Goal: Transaction & Acquisition: Purchase product/service

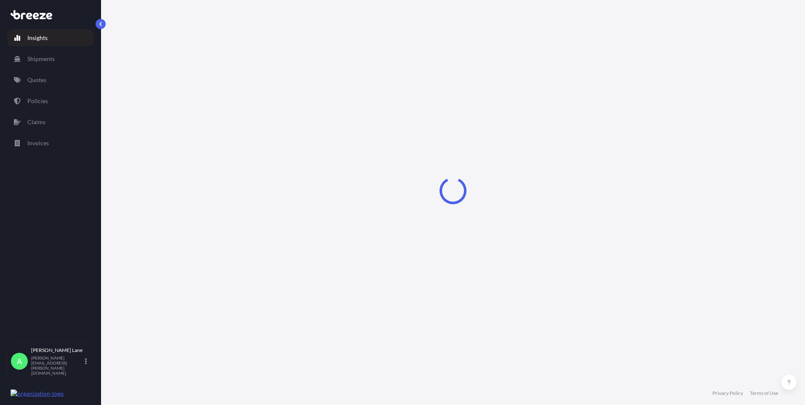
select select "2025"
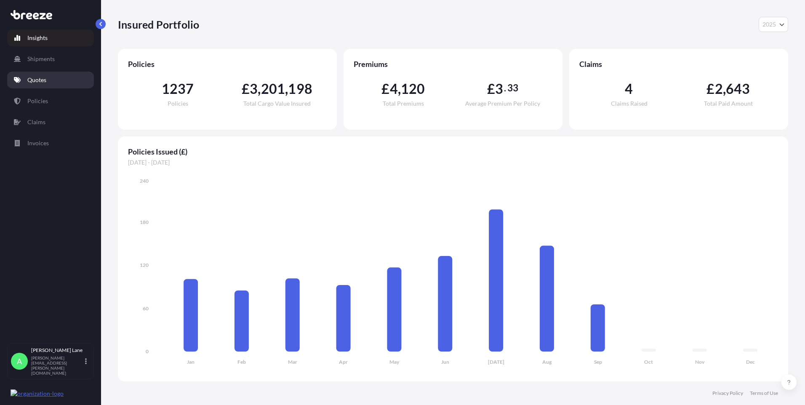
click at [30, 79] on p "Quotes" at bounding box center [36, 80] width 19 height 8
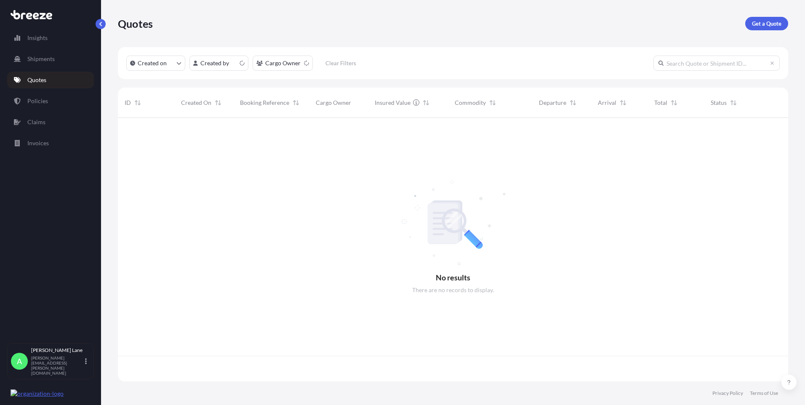
scroll to position [262, 664]
click at [755, 25] on p "Get a Quote" at bounding box center [766, 23] width 29 height 8
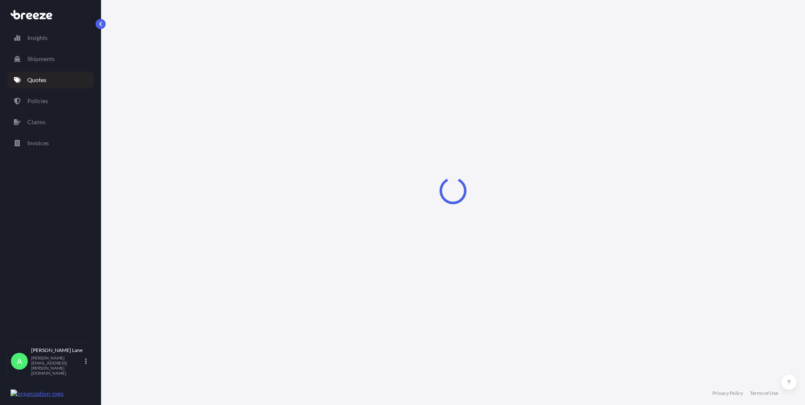
select select "Road"
select select "1"
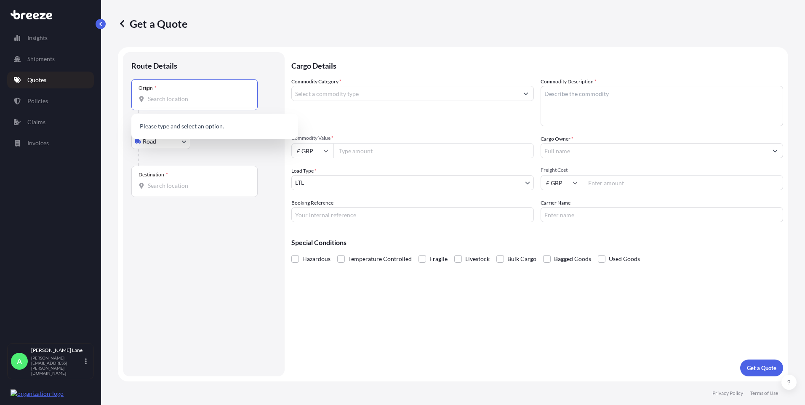
click at [189, 99] on input "Origin *" at bounding box center [197, 99] width 99 height 8
paste input "LS16 6AU"
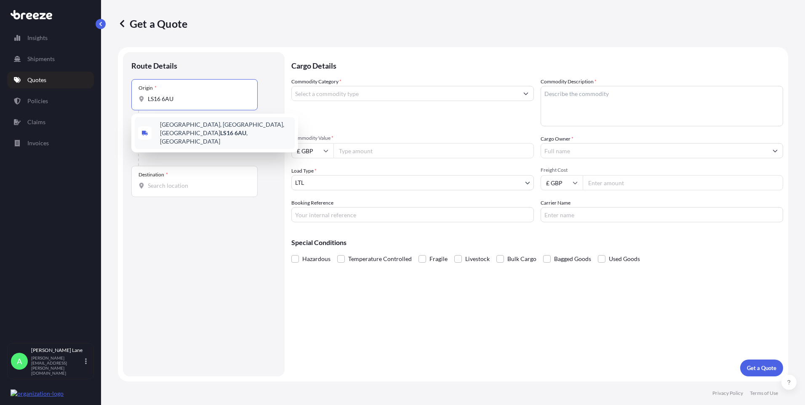
click at [175, 131] on span "[STREET_ADDRESS]" at bounding box center [225, 132] width 131 height 25
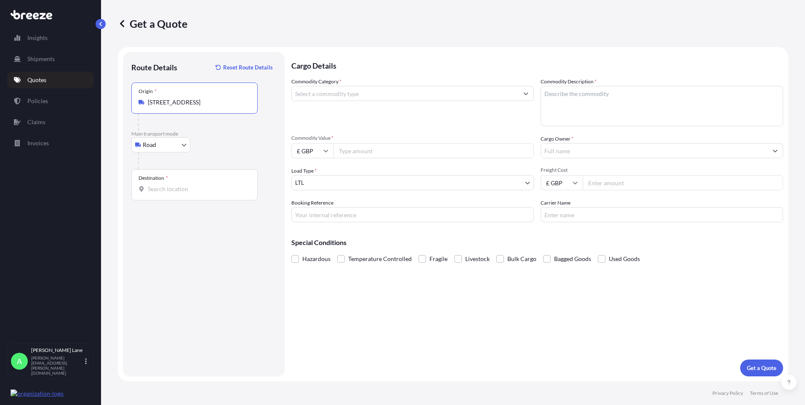
type input "[STREET_ADDRESS]"
click at [191, 191] on input "Destination *" at bounding box center [197, 189] width 99 height 8
paste input "TN14 5EL"
click at [196, 217] on span "[STREET_ADDRESS]" at bounding box center [225, 218] width 131 height 17
type input "[STREET_ADDRESS]"
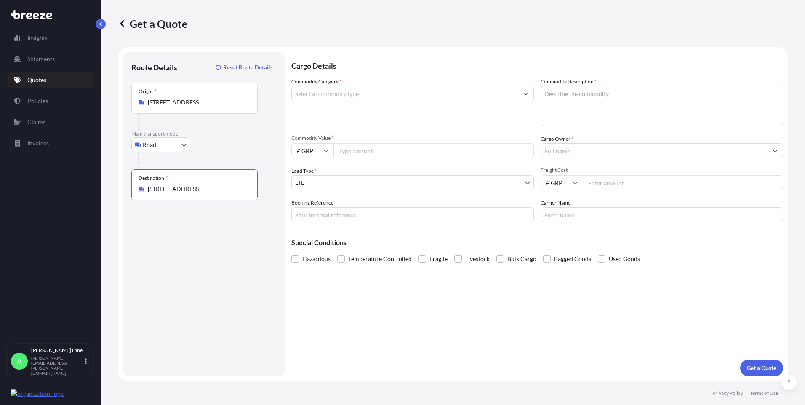
click at [361, 94] on input "Commodity Category *" at bounding box center [405, 93] width 226 height 15
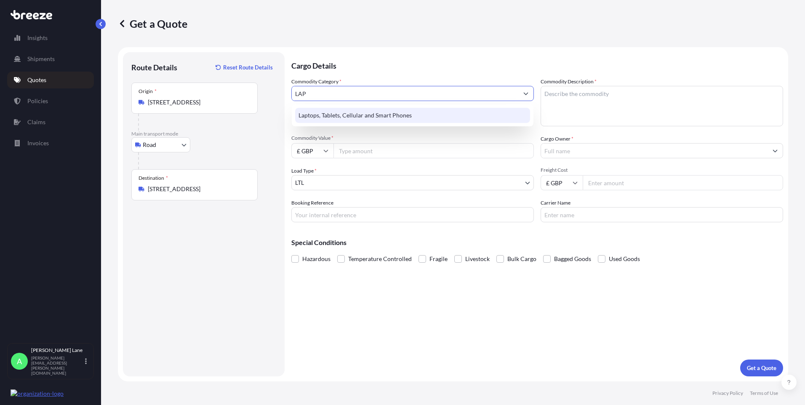
click at [369, 109] on div "Laptops, Tablets, Cellular and Smart Phones" at bounding box center [412, 115] width 235 height 15
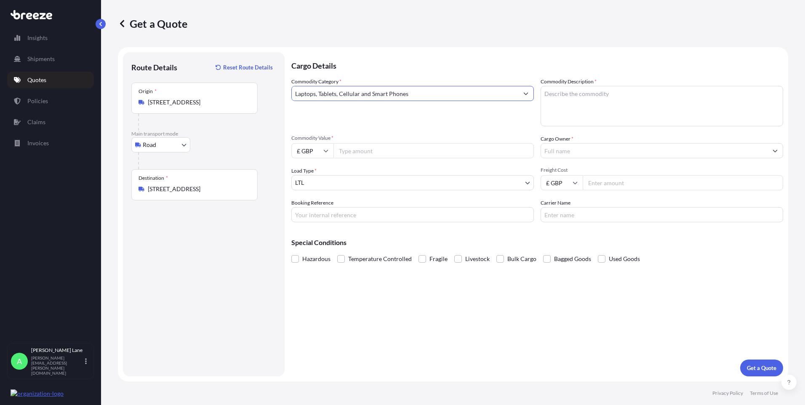
type input "Laptops, Tablets, Cellular and Smart Phones"
click at [366, 146] on input "Commodity Value *" at bounding box center [433, 150] width 200 height 15
type input "1000"
click at [363, 217] on input "Booking Reference" at bounding box center [412, 214] width 242 height 15
paste input "1896466"
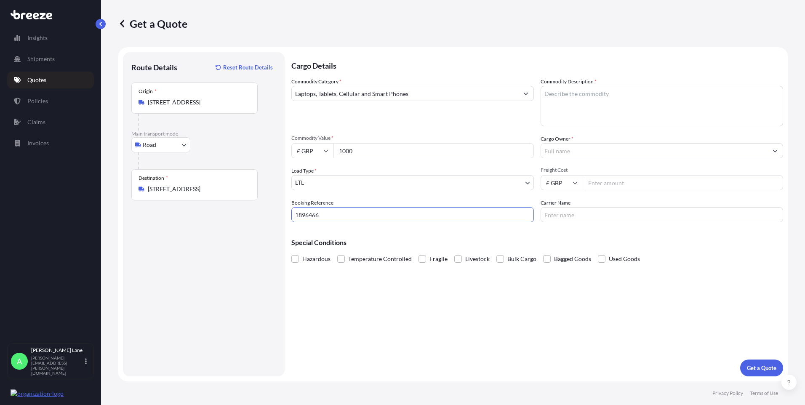
type input "1896466"
click at [578, 109] on textarea "Commodity Description *" at bounding box center [662, 106] width 242 height 40
paste textarea "1896466"
drag, startPoint x: 550, startPoint y: 93, endPoint x: 517, endPoint y: 93, distance: 33.3
click at [517, 93] on div "Commodity Category * Laptops, Tablets, Cellular and Smart Phones Commodity Desc…" at bounding box center [537, 149] width 492 height 145
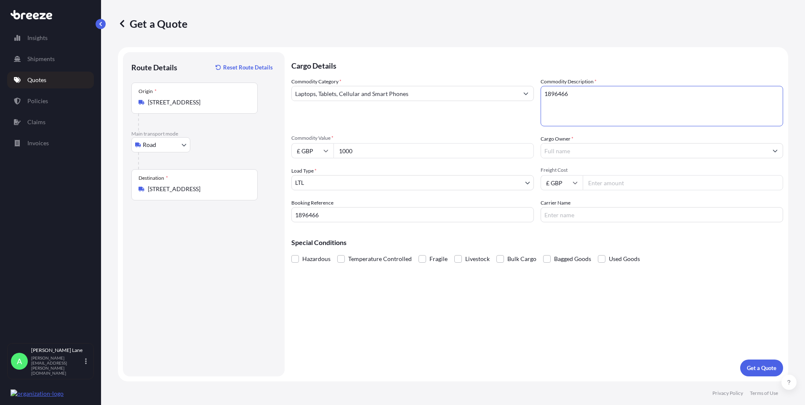
paste textarea "IPAD, IPAD CASE, IPENCIL & CHARGER"
type textarea "IPAD, IPAD CASE, IPENCIL & CHARGER"
click at [588, 149] on input "Cargo Owner *" at bounding box center [654, 150] width 226 height 15
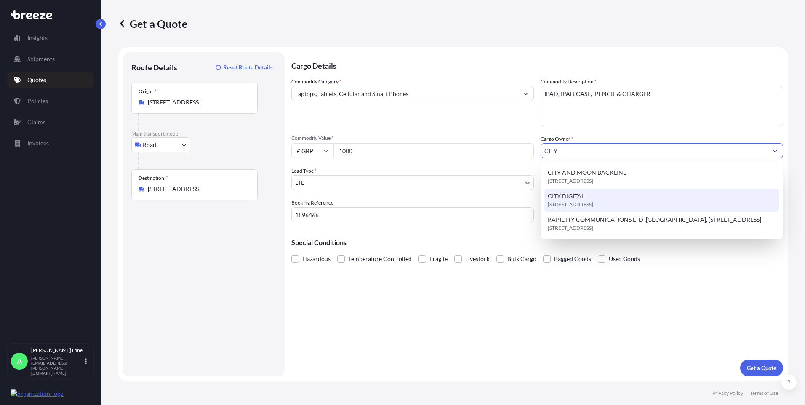
click at [590, 197] on div "CITY DIGITAL [STREET_ADDRESS]" at bounding box center [661, 201] width 235 height 24
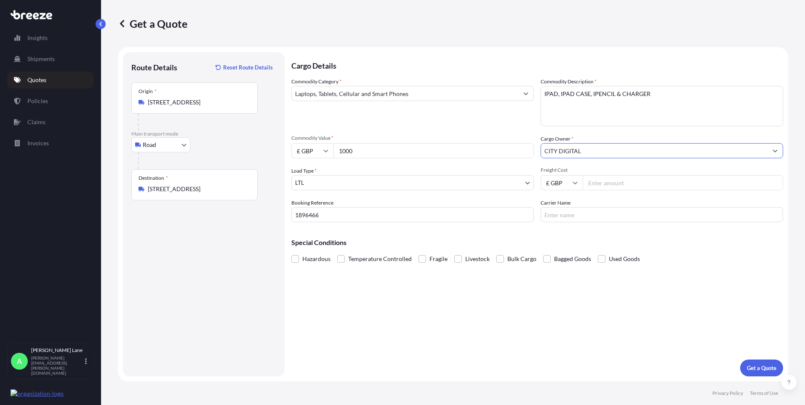
type input "CITY DIGITAL"
click at [623, 180] on input "Freight Cost" at bounding box center [683, 182] width 200 height 15
type input "28.10"
click at [580, 217] on input "Carrier Name" at bounding box center [662, 214] width 242 height 15
type input "DPD"
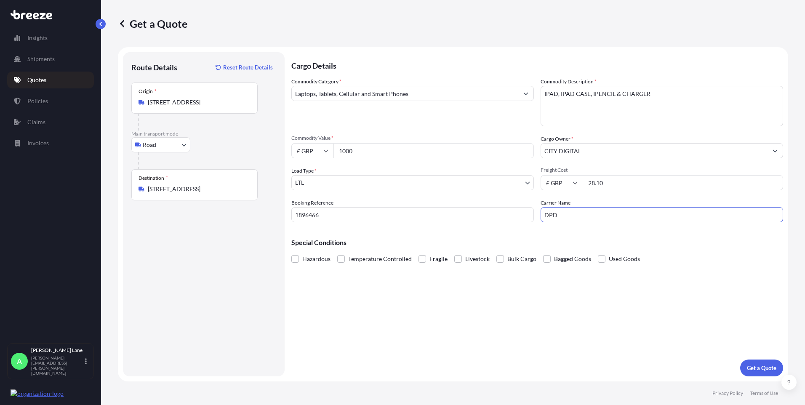
click at [461, 300] on div "Cargo Details Commodity Category * Laptops, Tablets, Cellular and Smart Phones …" at bounding box center [537, 214] width 492 height 324
click at [759, 367] on p "Get a Quote" at bounding box center [761, 368] width 29 height 8
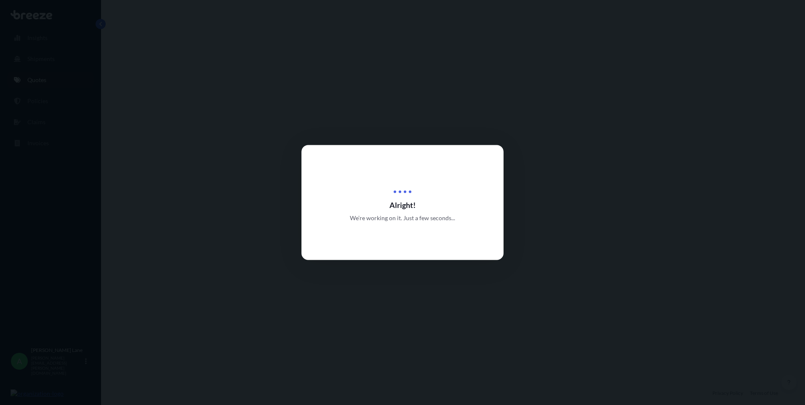
select select "Road"
select select "1"
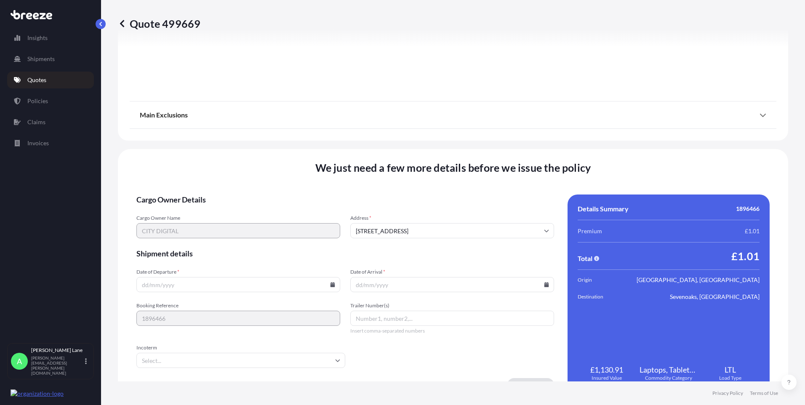
scroll to position [931, 0]
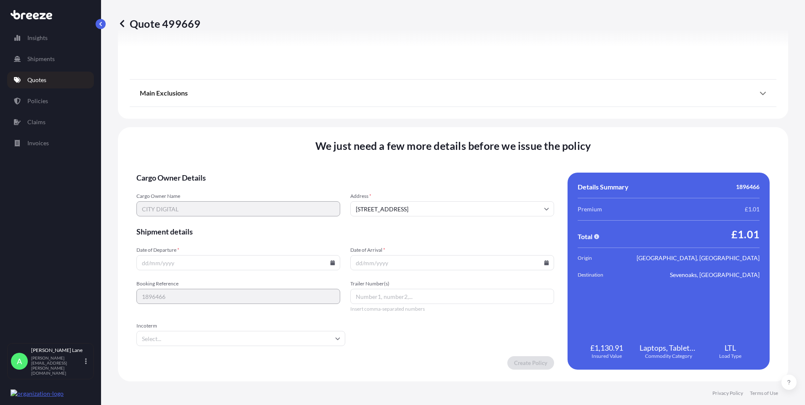
click at [324, 261] on input "Date of Departure *" at bounding box center [238, 262] width 204 height 15
click at [330, 264] on icon at bounding box center [332, 262] width 5 height 5
click at [257, 202] on button "26" at bounding box center [256, 203] width 13 height 13
type input "[DATE]"
click at [189, 336] on input "Incoterm" at bounding box center [240, 338] width 209 height 15
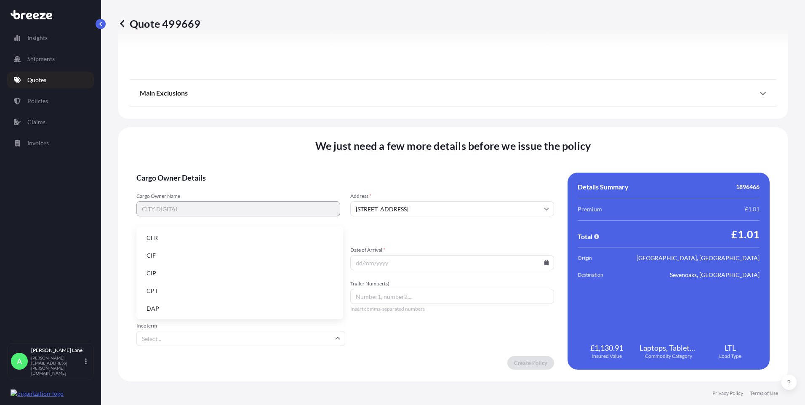
click at [186, 306] on li "DAP" at bounding box center [240, 309] width 200 height 16
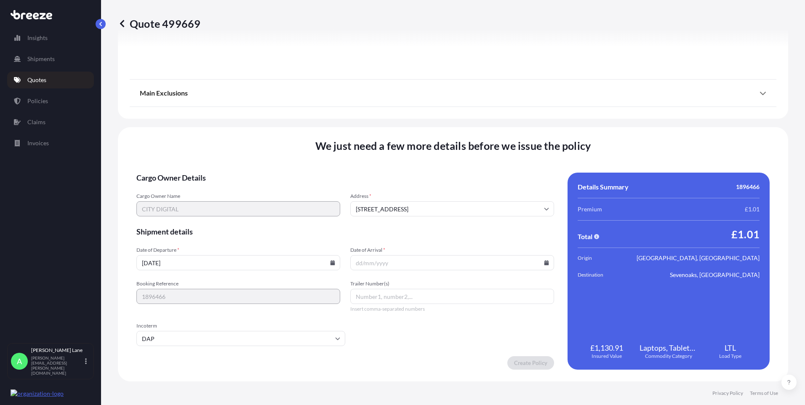
click at [544, 263] on icon at bounding box center [546, 262] width 5 height 5
click at [391, 220] on button "29" at bounding box center [390, 219] width 13 height 13
type input "[DATE]"
click at [383, 299] on input "Trailer Number(s)" at bounding box center [452, 296] width 204 height 15
paste input "0011 639 213 0"
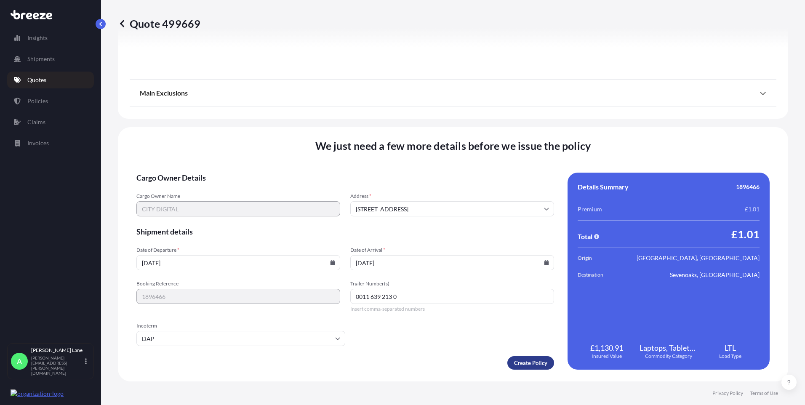
type input "0011 639 213 0"
